Goal: Task Accomplishment & Management: Manage account settings

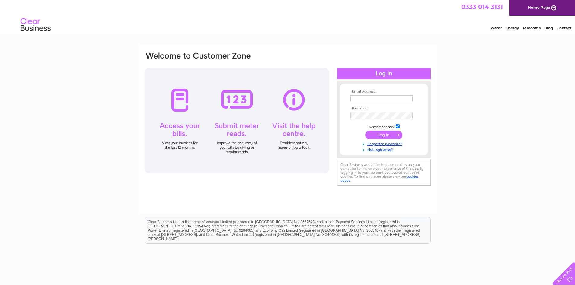
type input "louise@crown-engineering.co.uk"
click at [375, 136] on input "submit" at bounding box center [383, 135] width 37 height 8
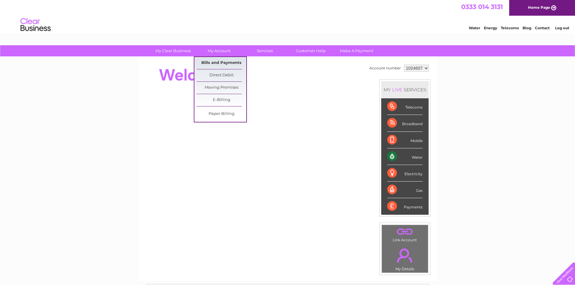
click at [229, 63] on link "Bills and Payments" at bounding box center [222, 63] width 50 height 12
